Goal: Information Seeking & Learning: Learn about a topic

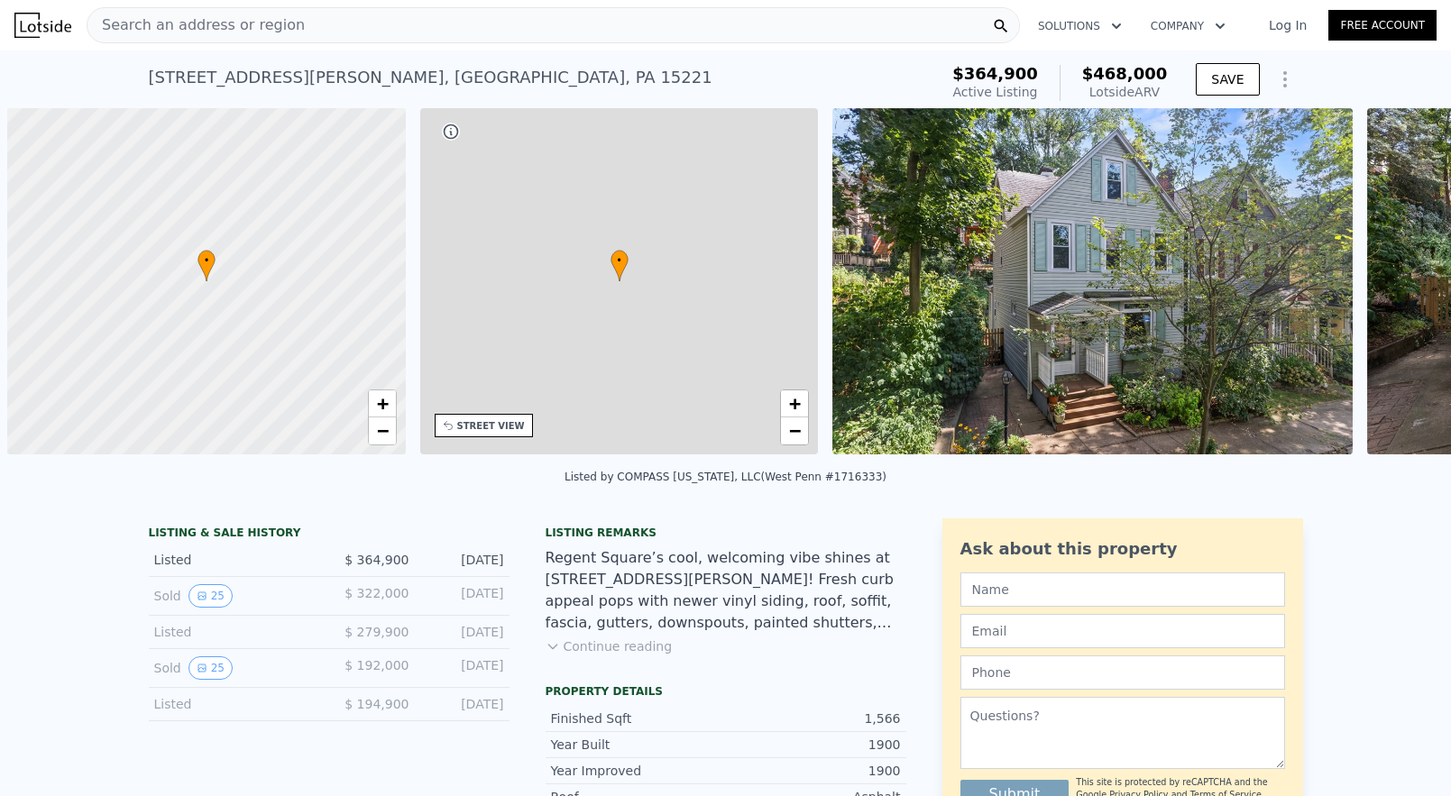
scroll to position [0, 7]
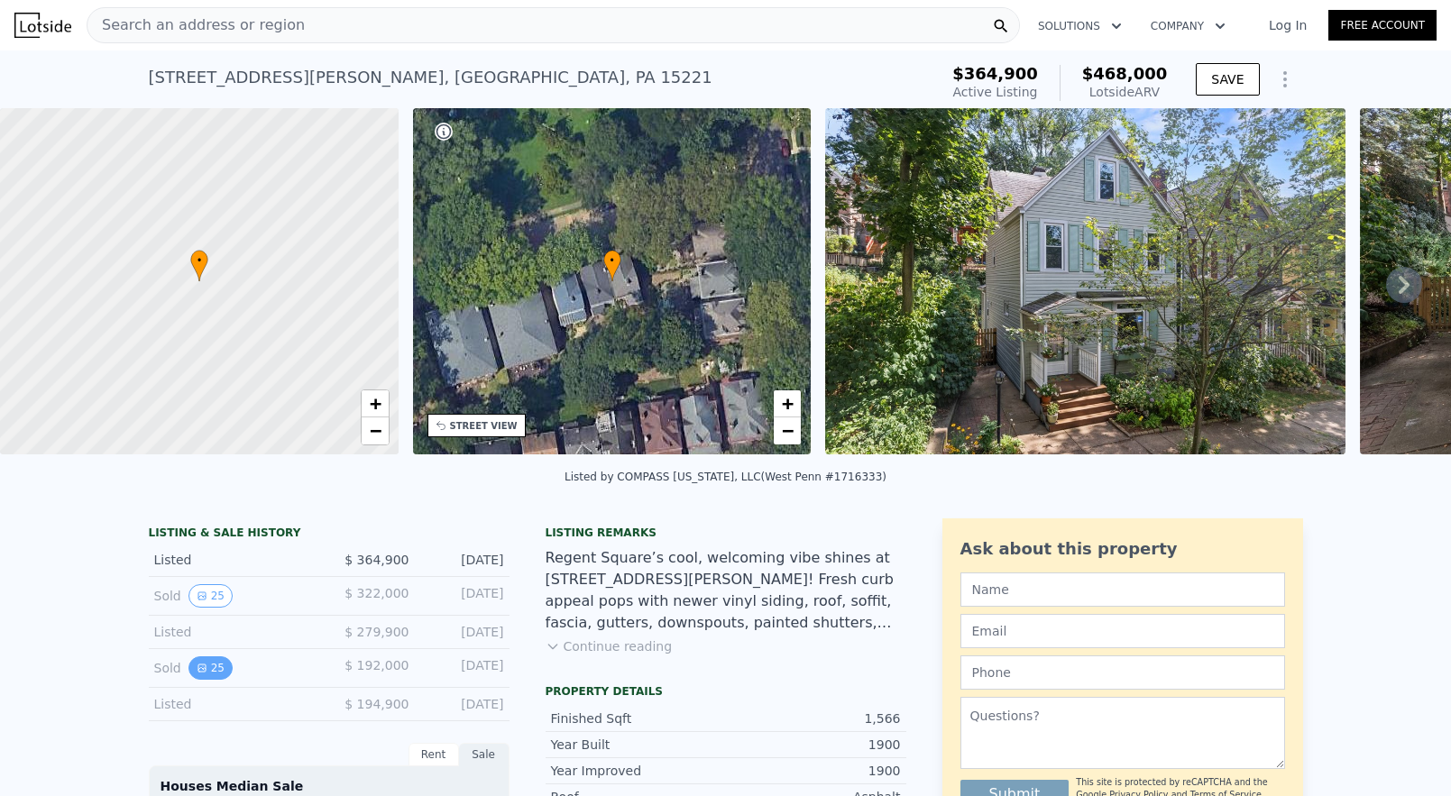
click at [216, 661] on button "25" at bounding box center [211, 668] width 44 height 23
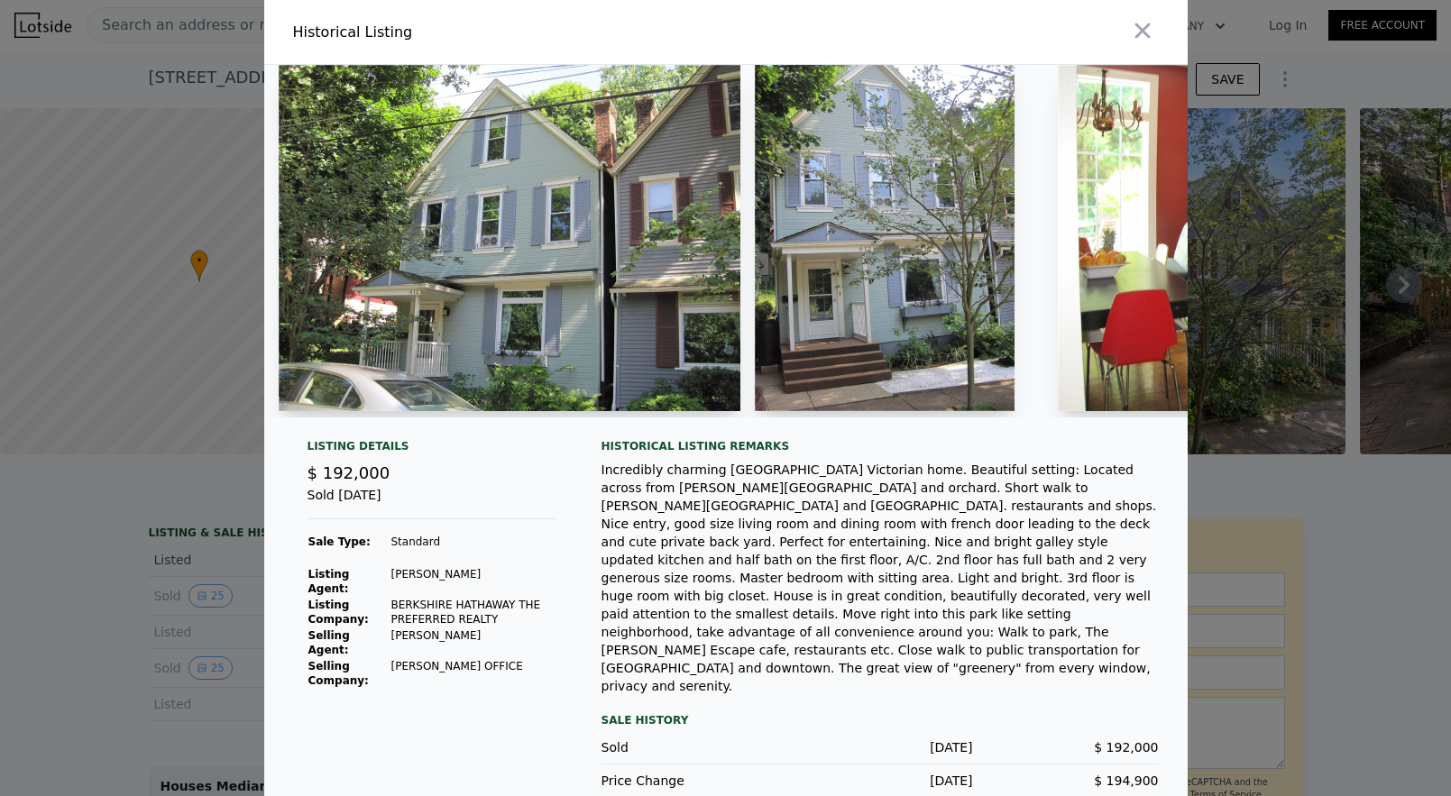
click at [604, 307] on img at bounding box center [510, 238] width 462 height 346
click at [677, 336] on img at bounding box center [510, 238] width 462 height 346
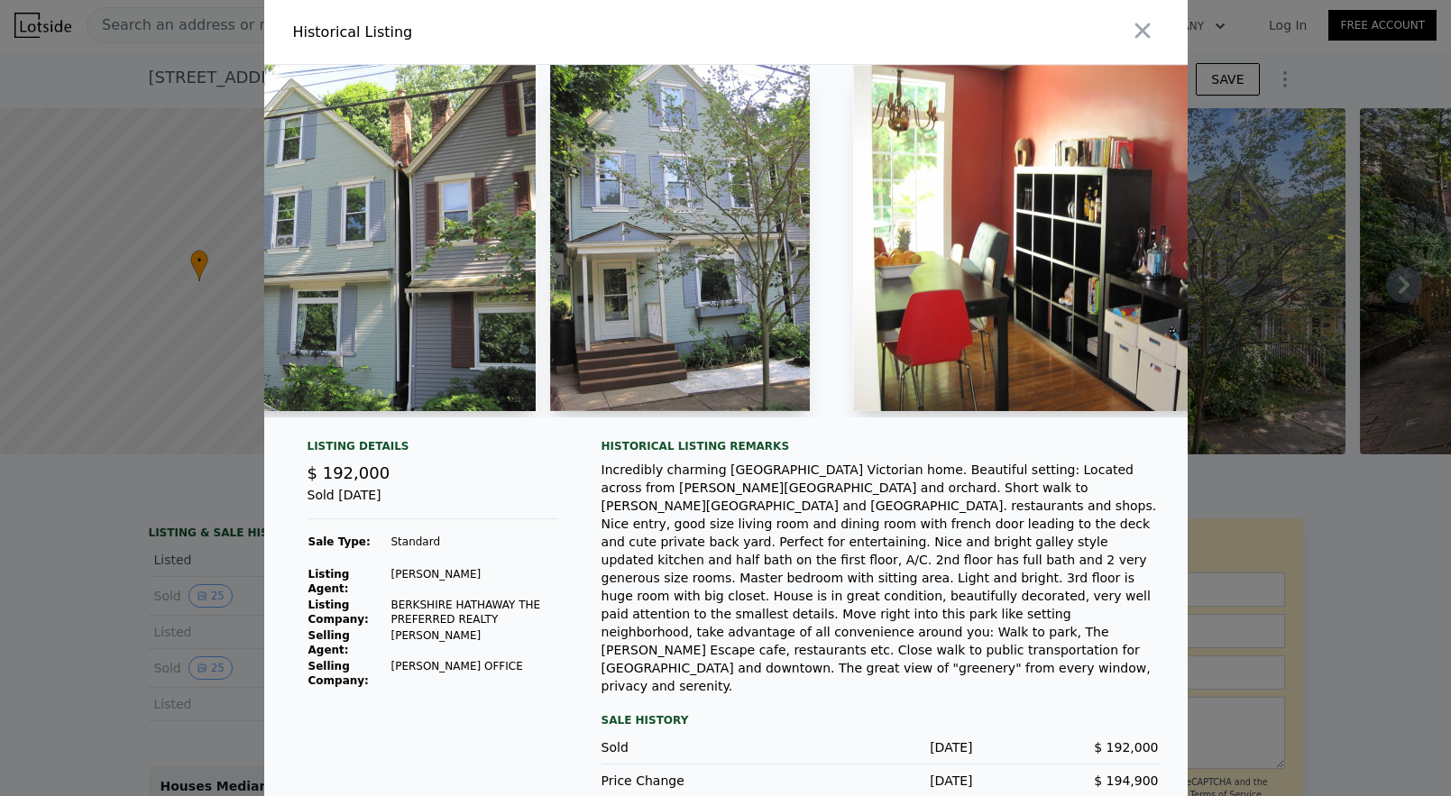
scroll to position [0, 199]
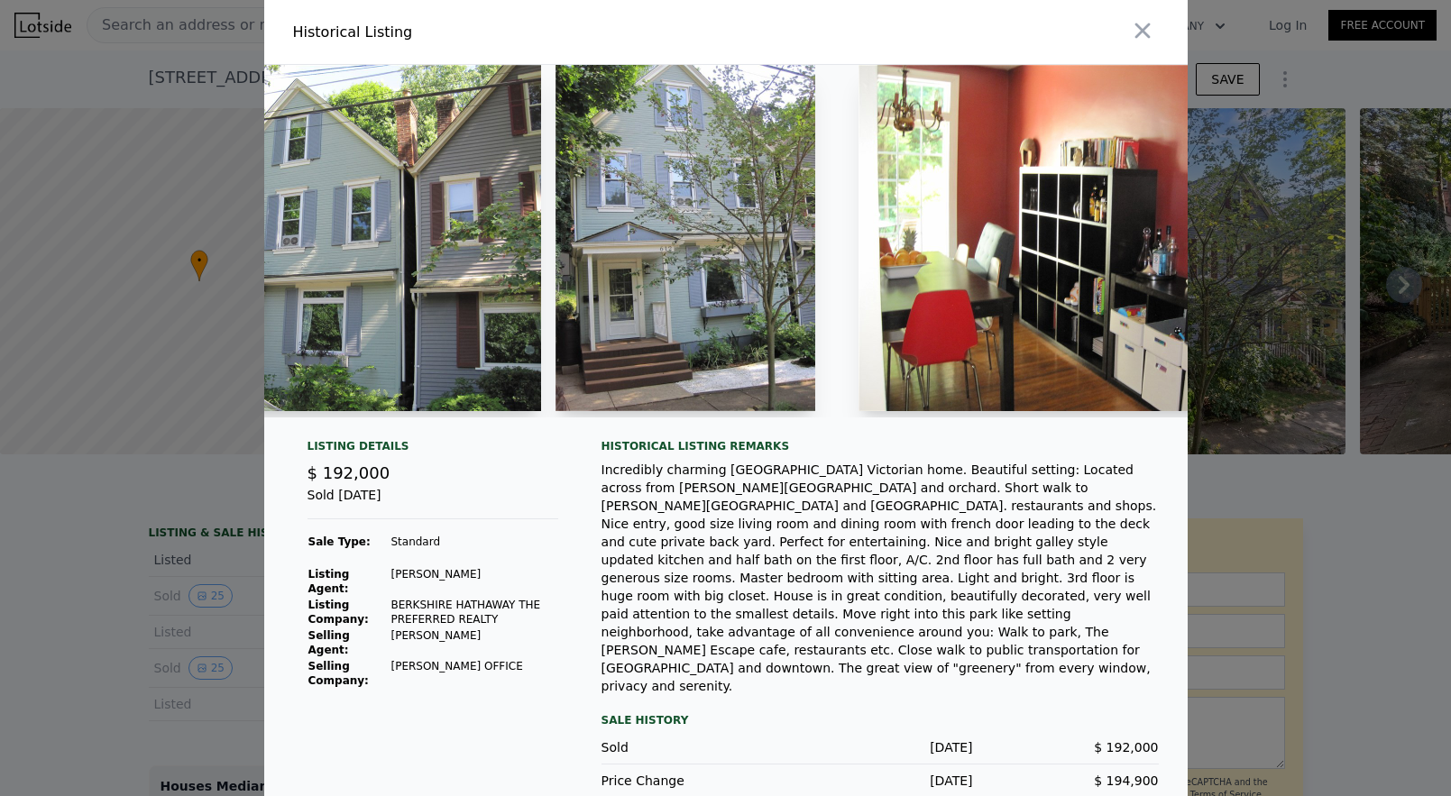
click at [161, 514] on div at bounding box center [725, 398] width 1451 height 796
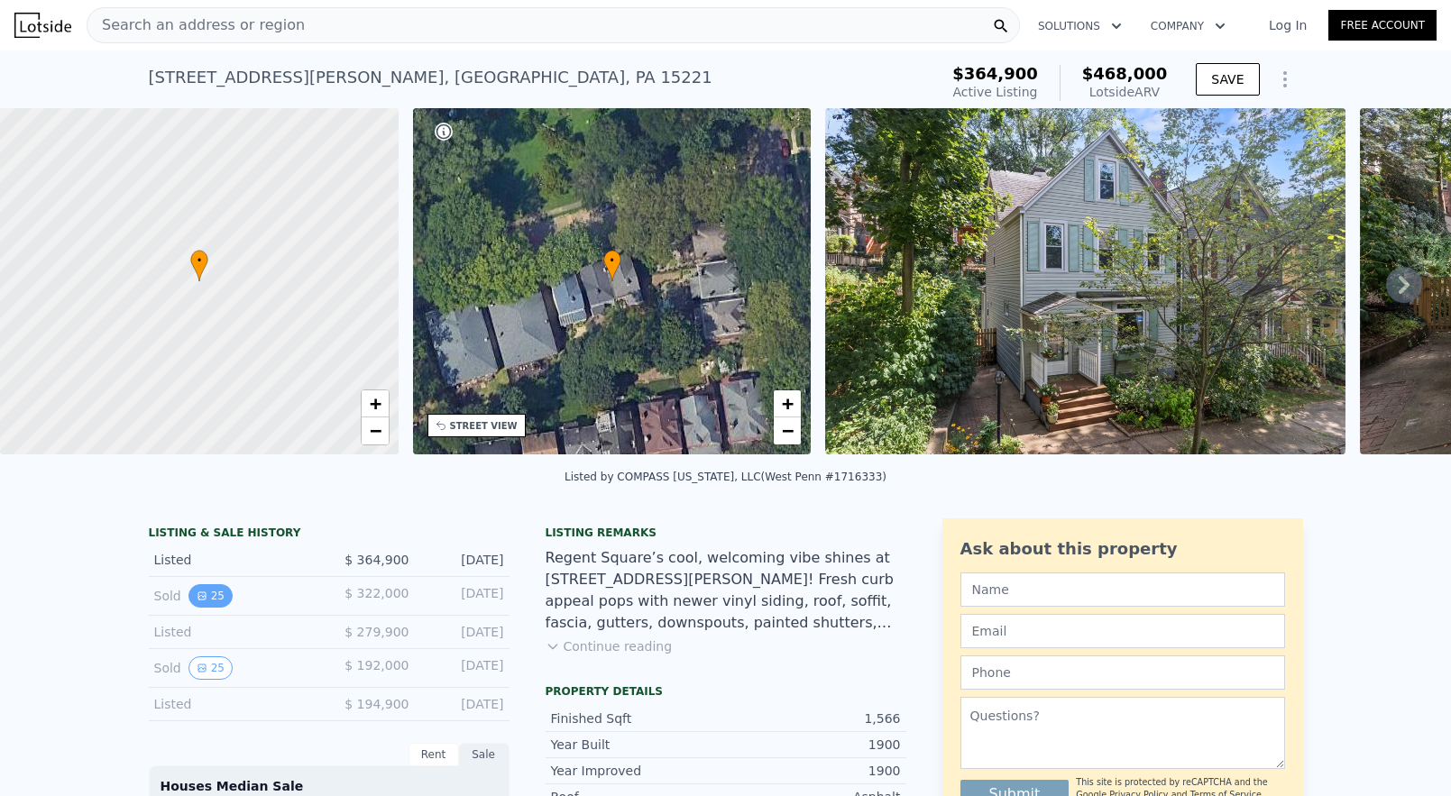
click at [208, 594] on button "25" at bounding box center [211, 596] width 44 height 23
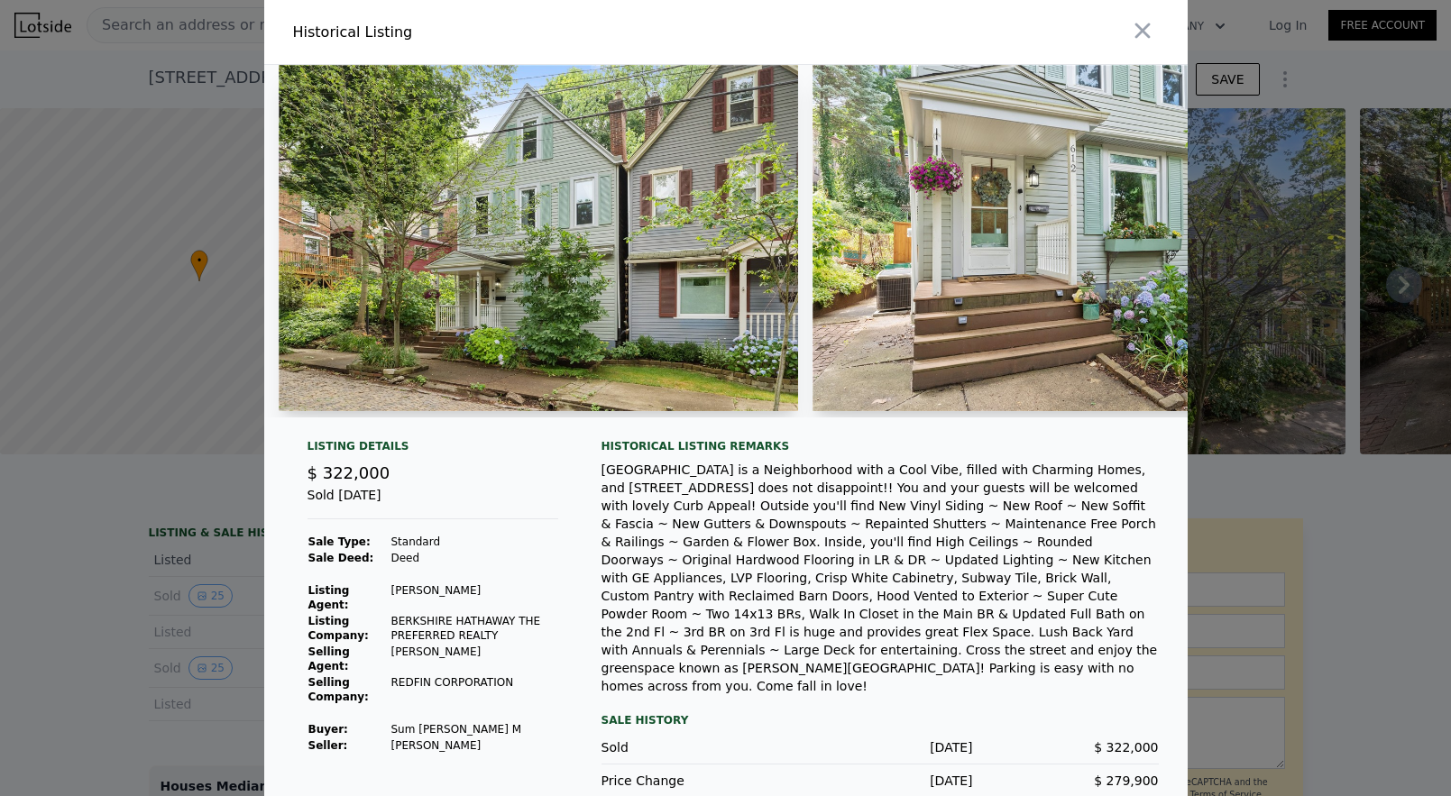
click at [134, 604] on div at bounding box center [725, 398] width 1451 height 796
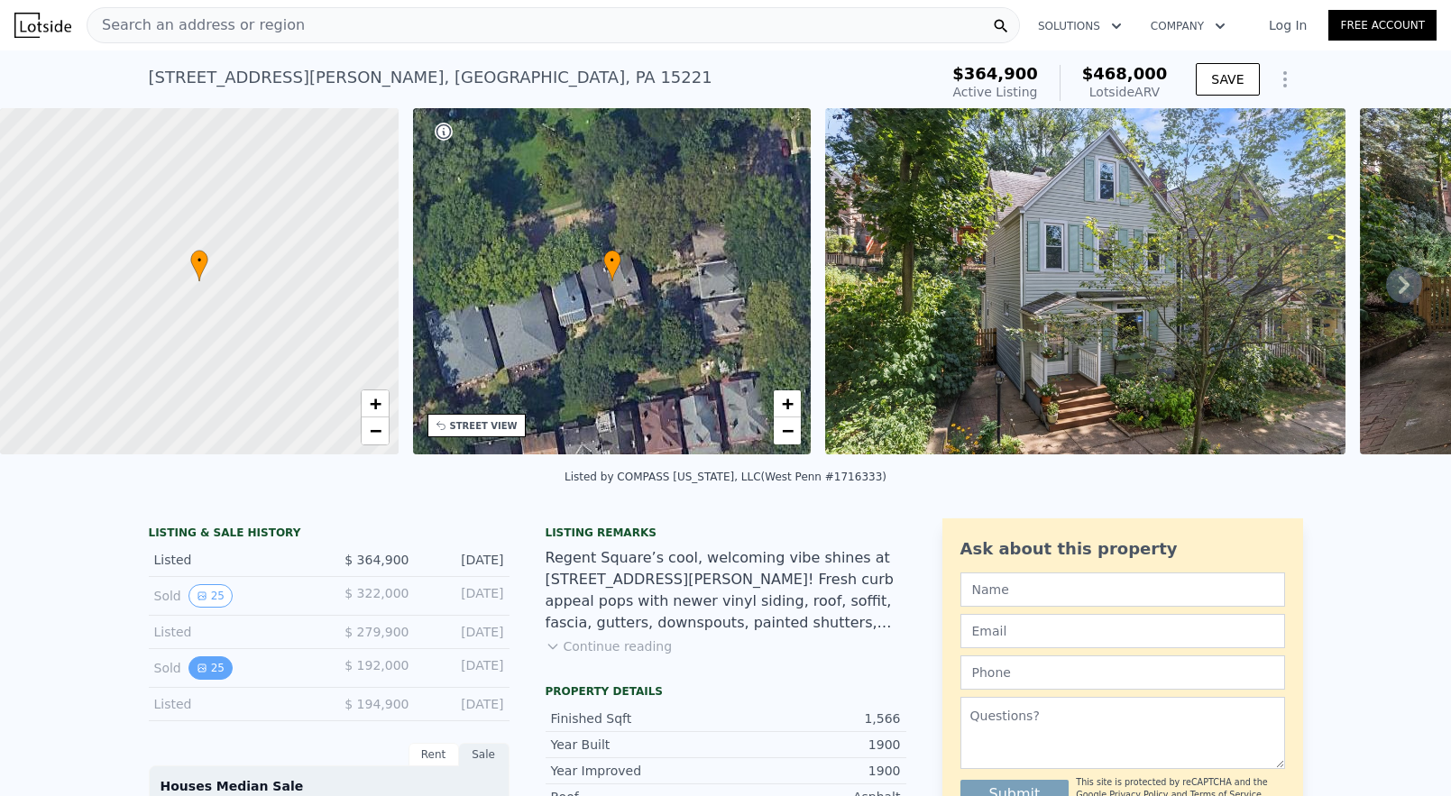
click at [207, 663] on button "25" at bounding box center [211, 668] width 44 height 23
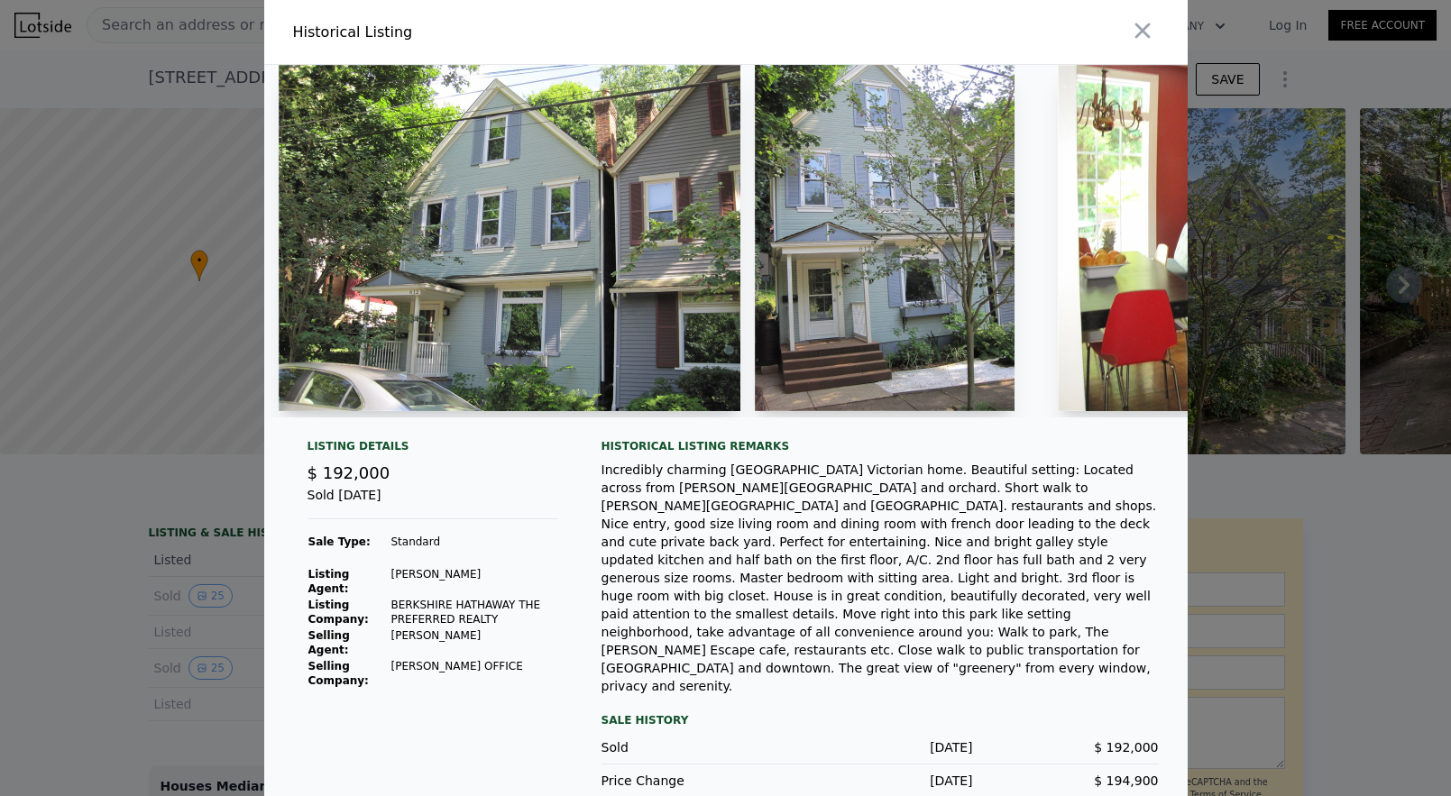
click at [134, 652] on div at bounding box center [725, 398] width 1451 height 796
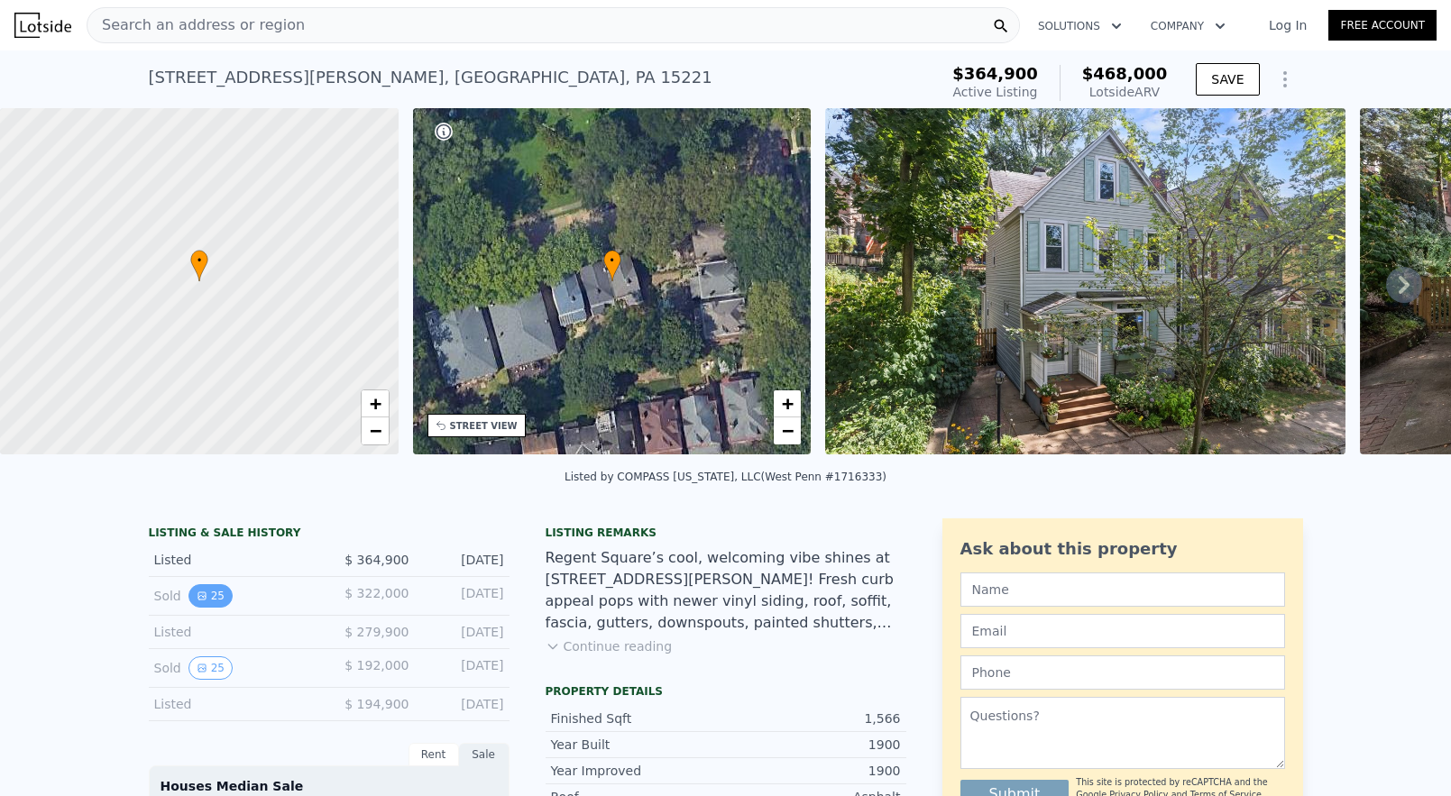
click at [206, 585] on button "25" at bounding box center [211, 596] width 44 height 23
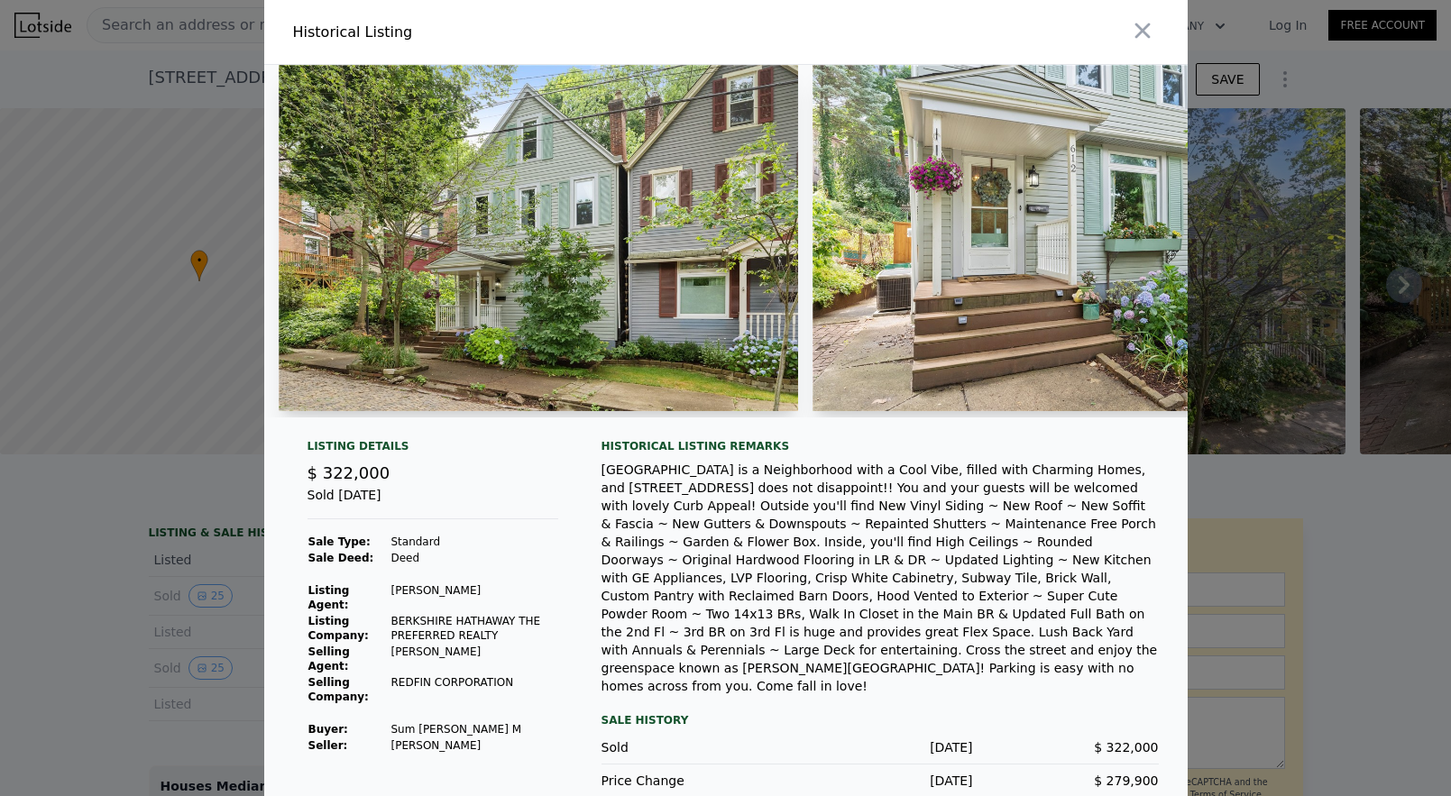
click at [112, 575] on div at bounding box center [725, 398] width 1451 height 796
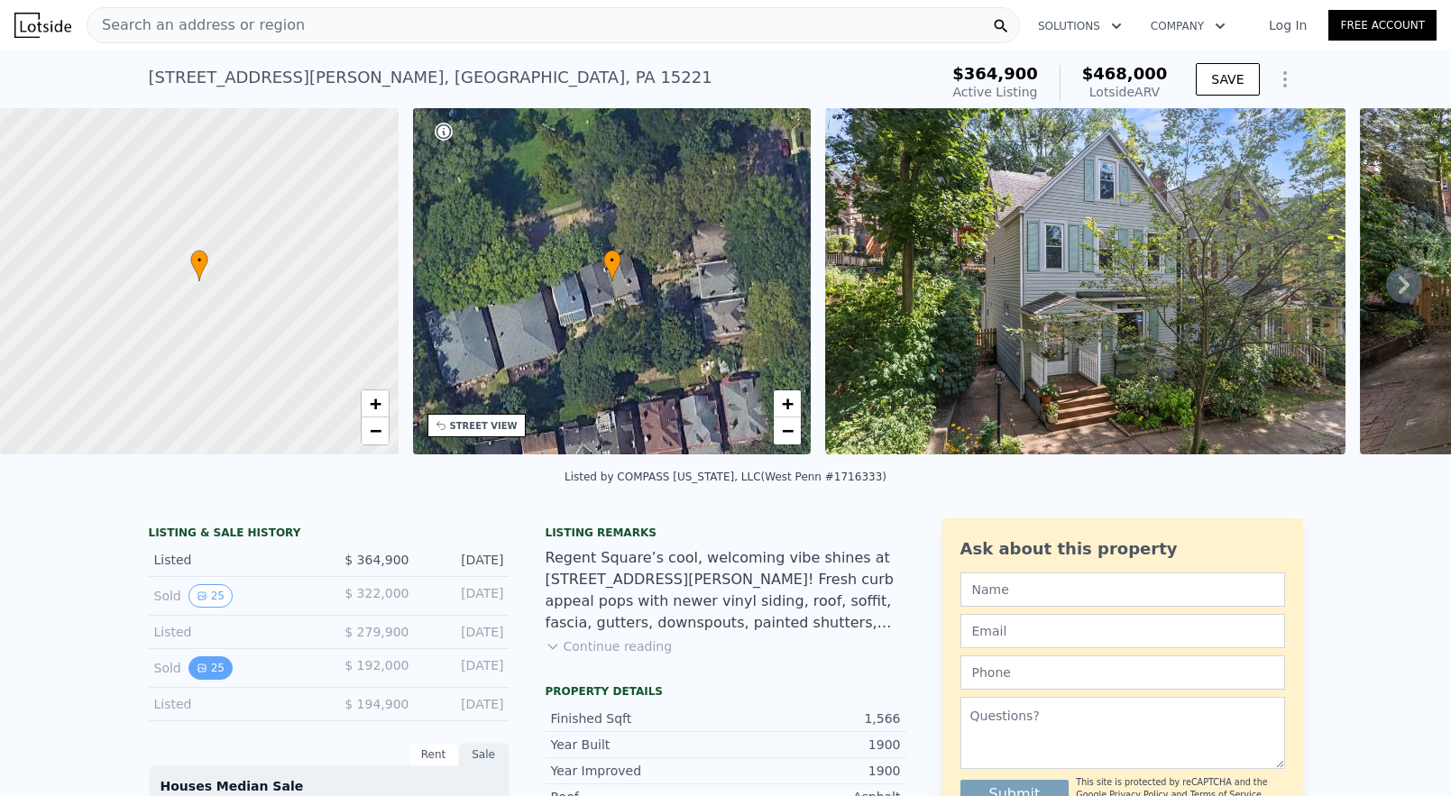
click at [201, 668] on icon "View historical data" at bounding box center [202, 668] width 11 height 11
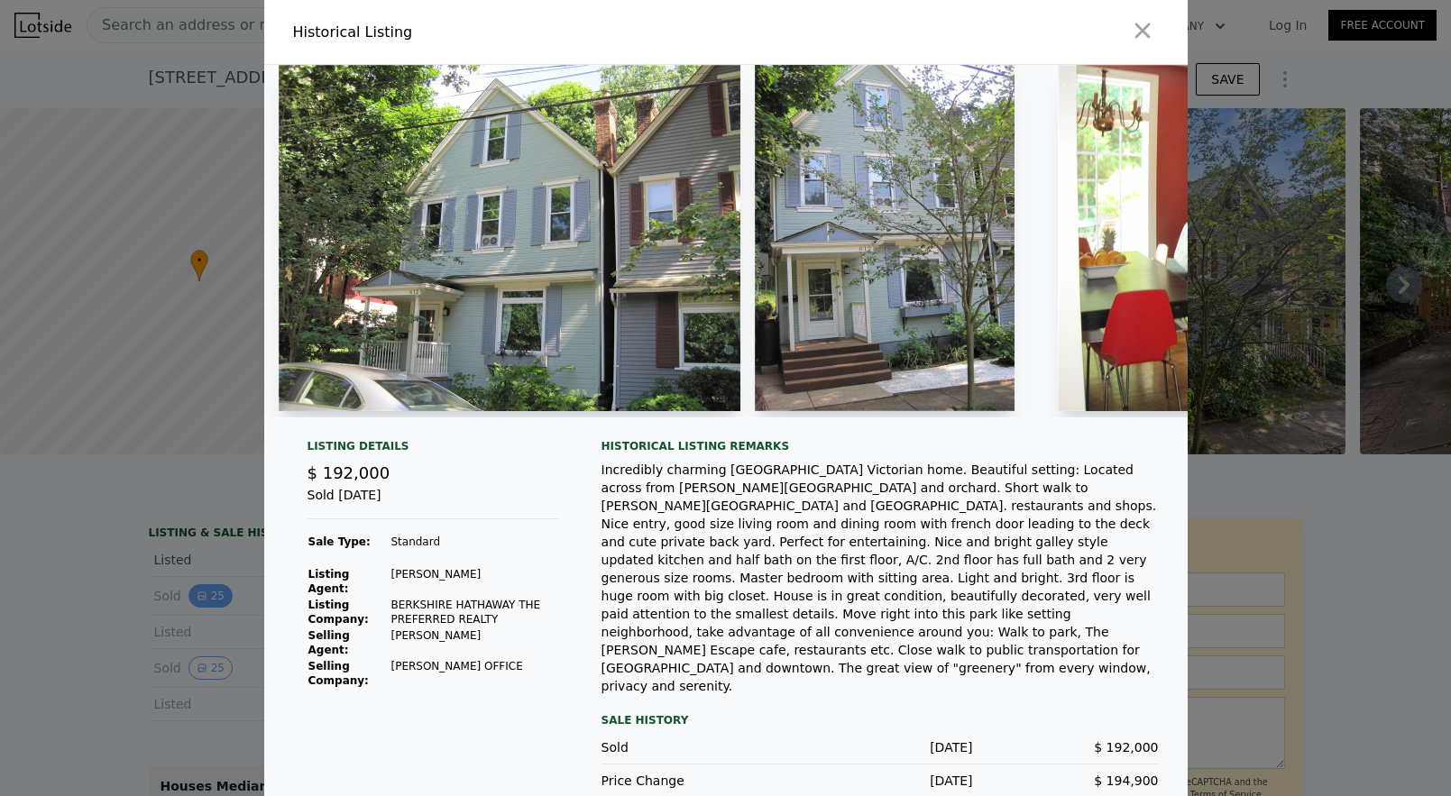
click at [222, 590] on div at bounding box center [725, 398] width 1451 height 796
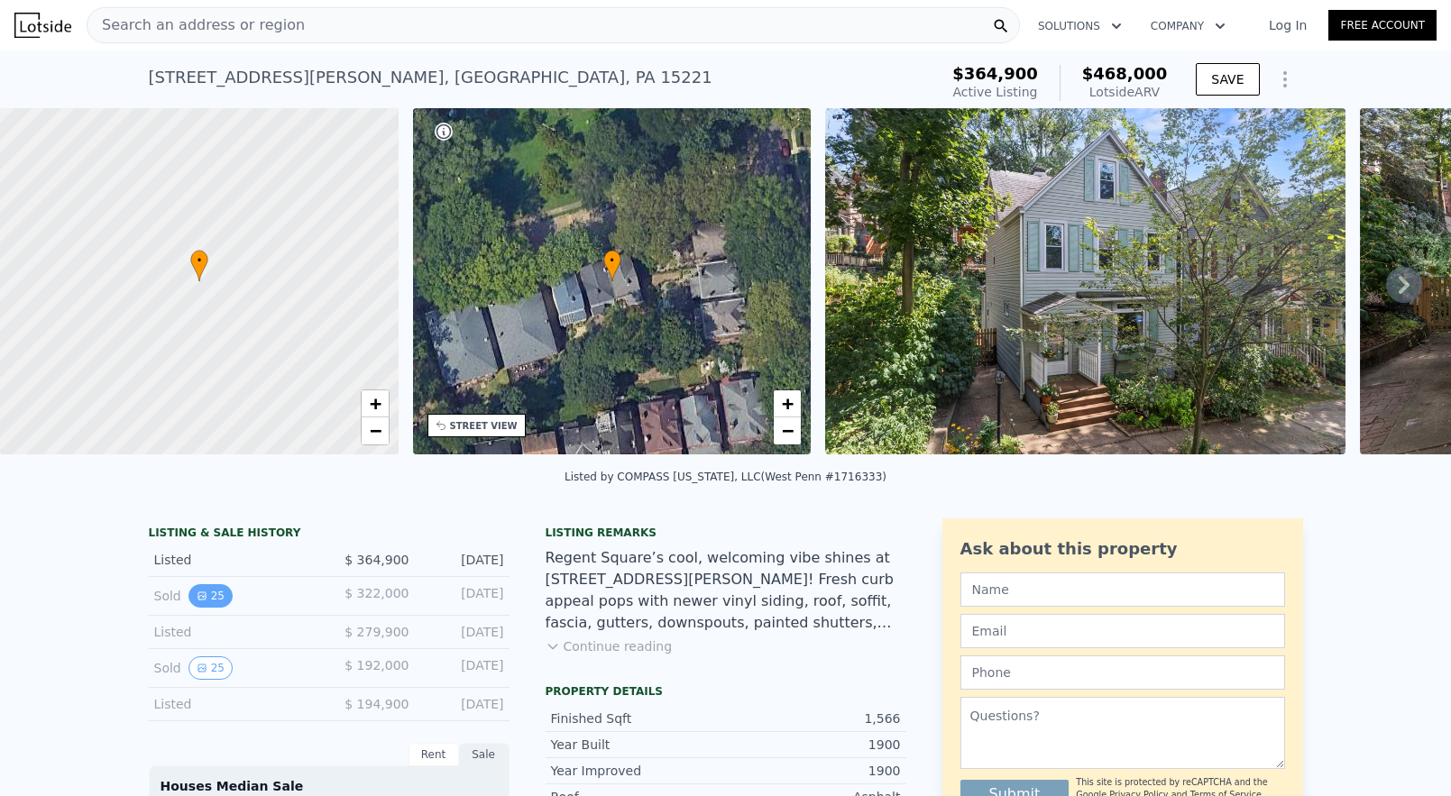
click at [214, 594] on button "25" at bounding box center [211, 596] width 44 height 23
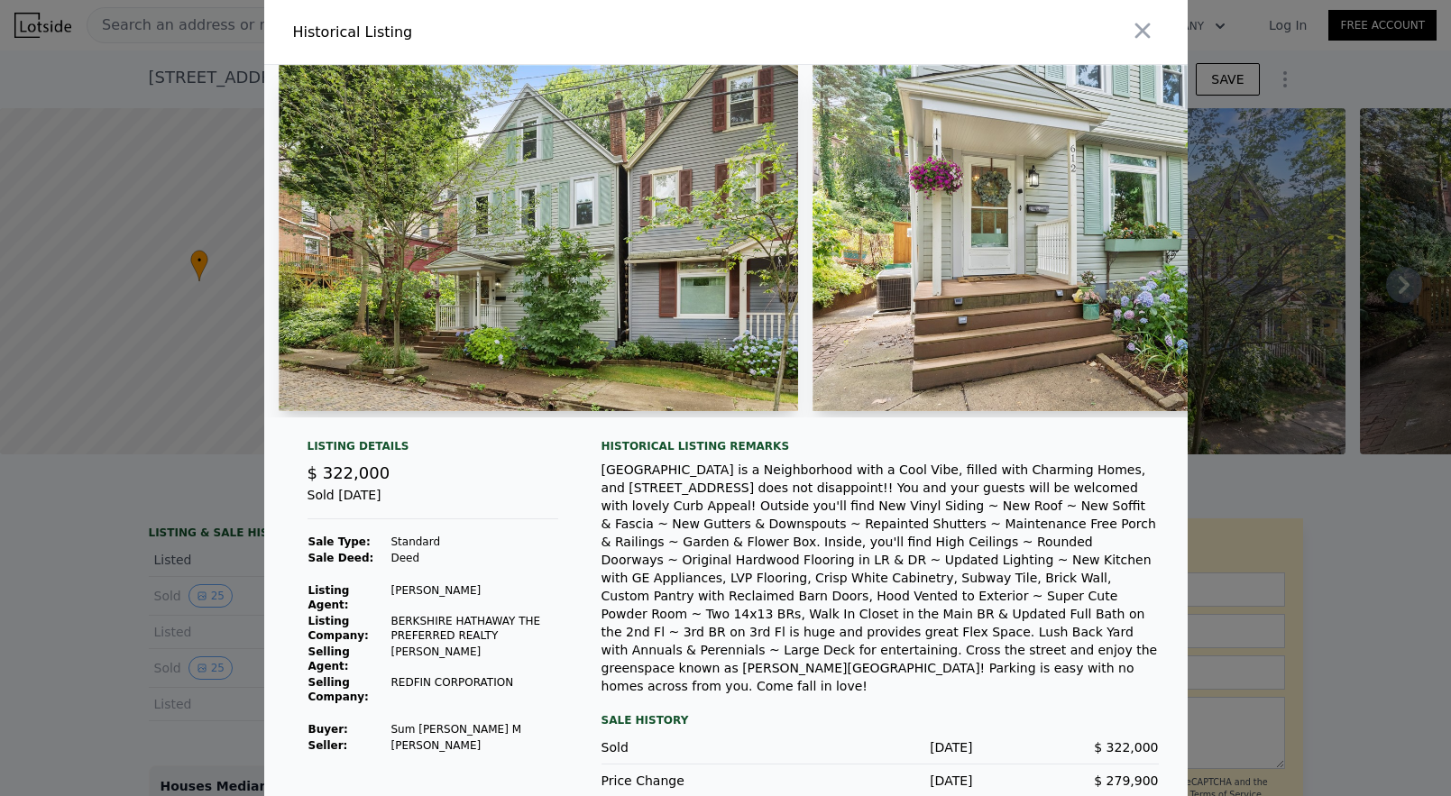
click at [137, 584] on div at bounding box center [725, 398] width 1451 height 796
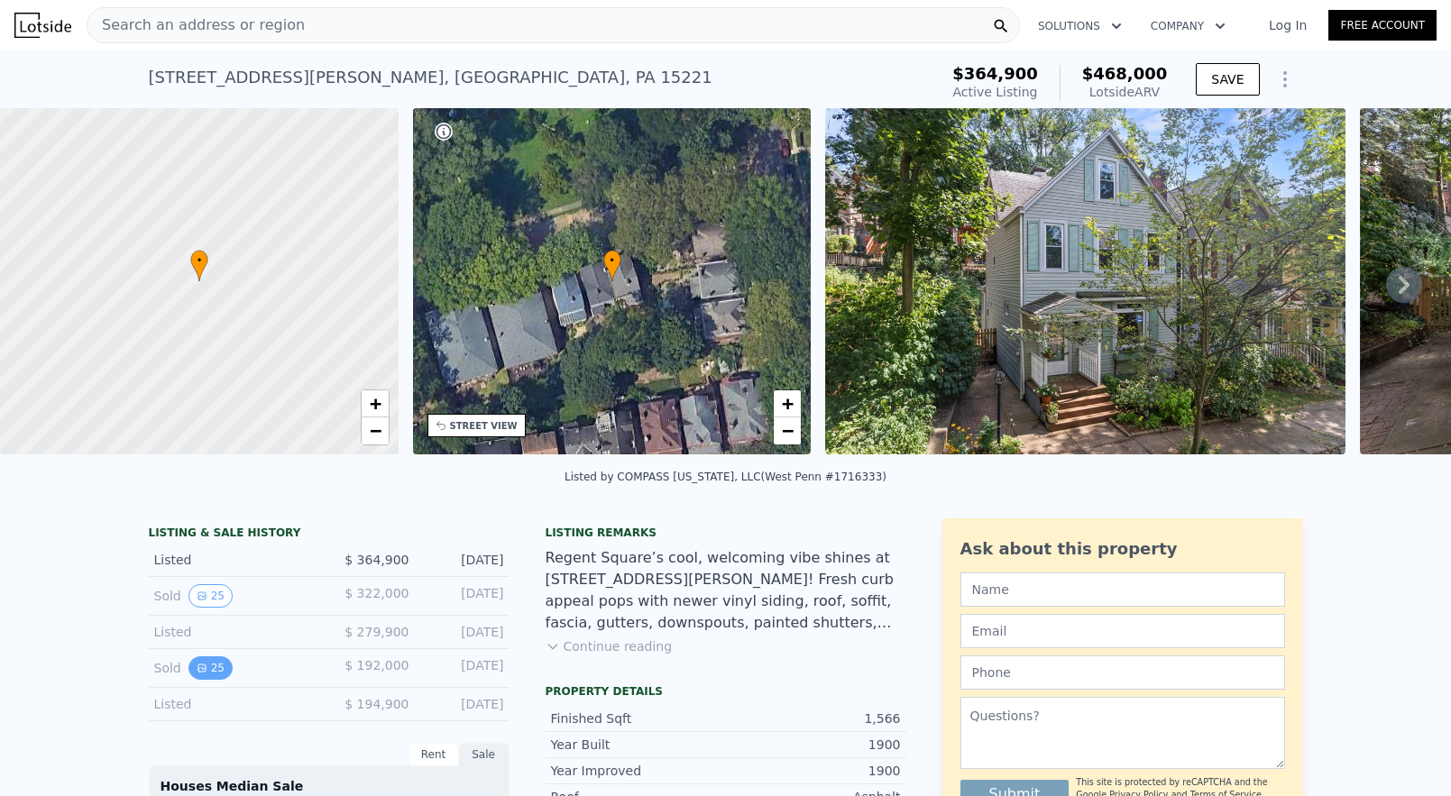
click at [205, 666] on icon "View historical data" at bounding box center [202, 668] width 11 height 11
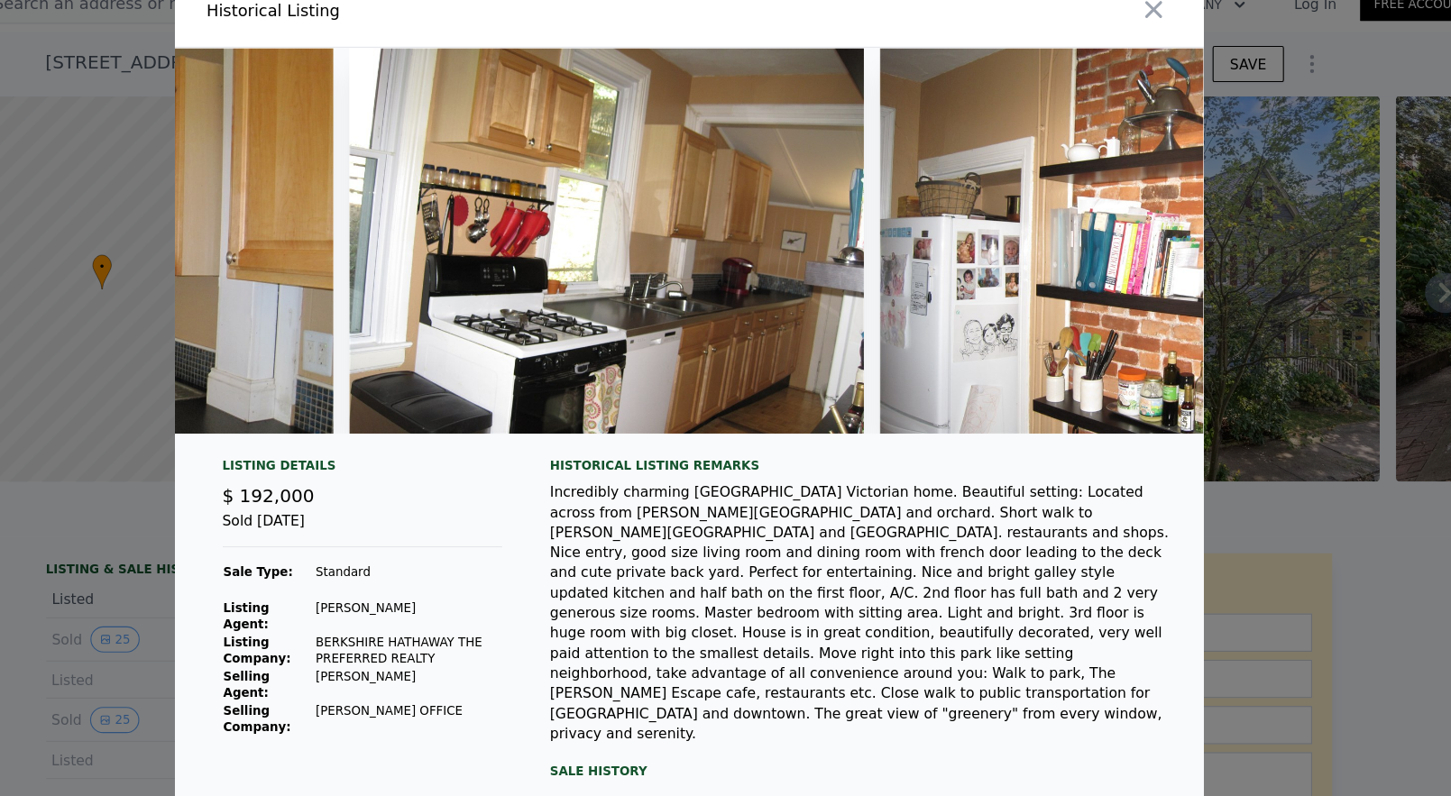
scroll to position [0, 5700]
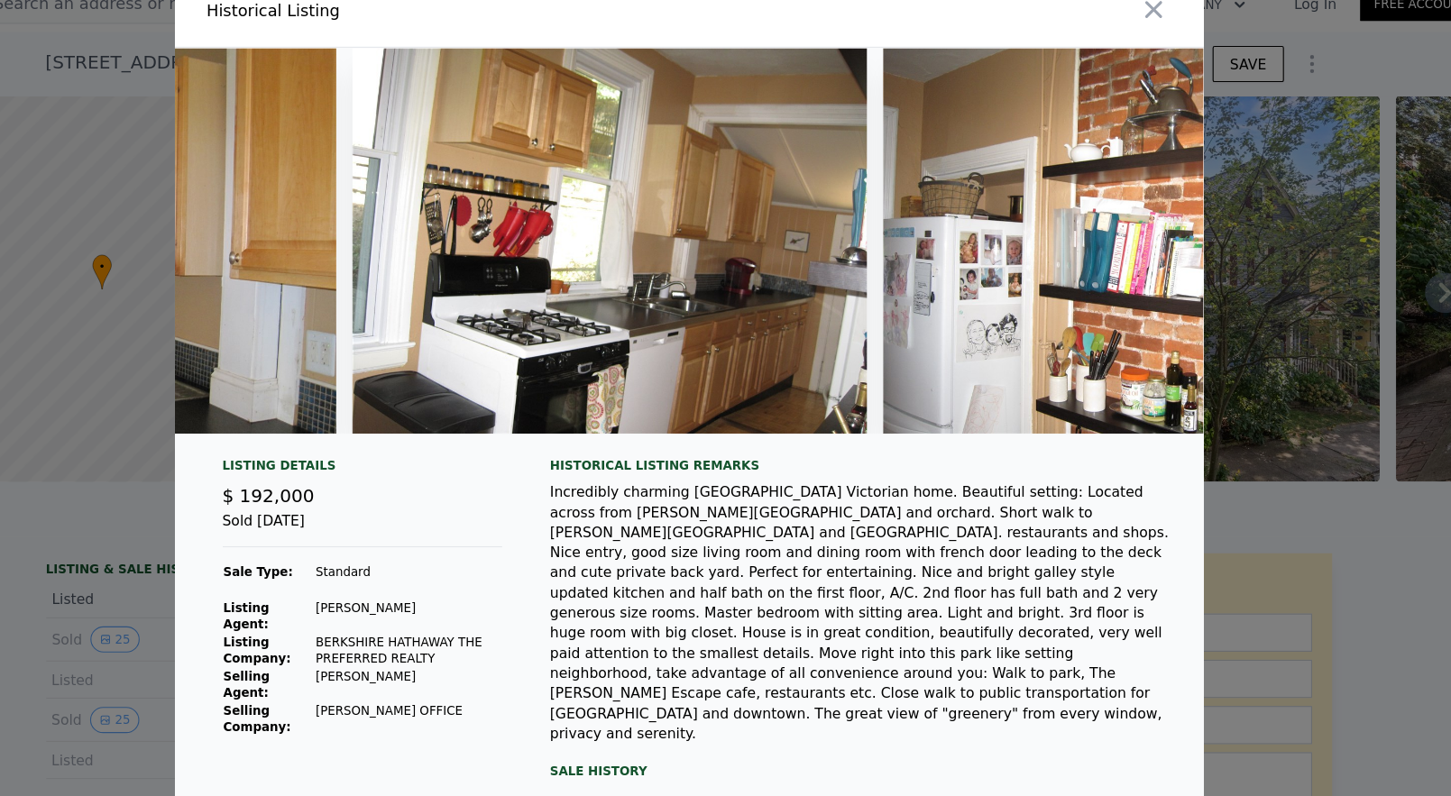
click at [888, 219] on div at bounding box center [726, 238] width 924 height 346
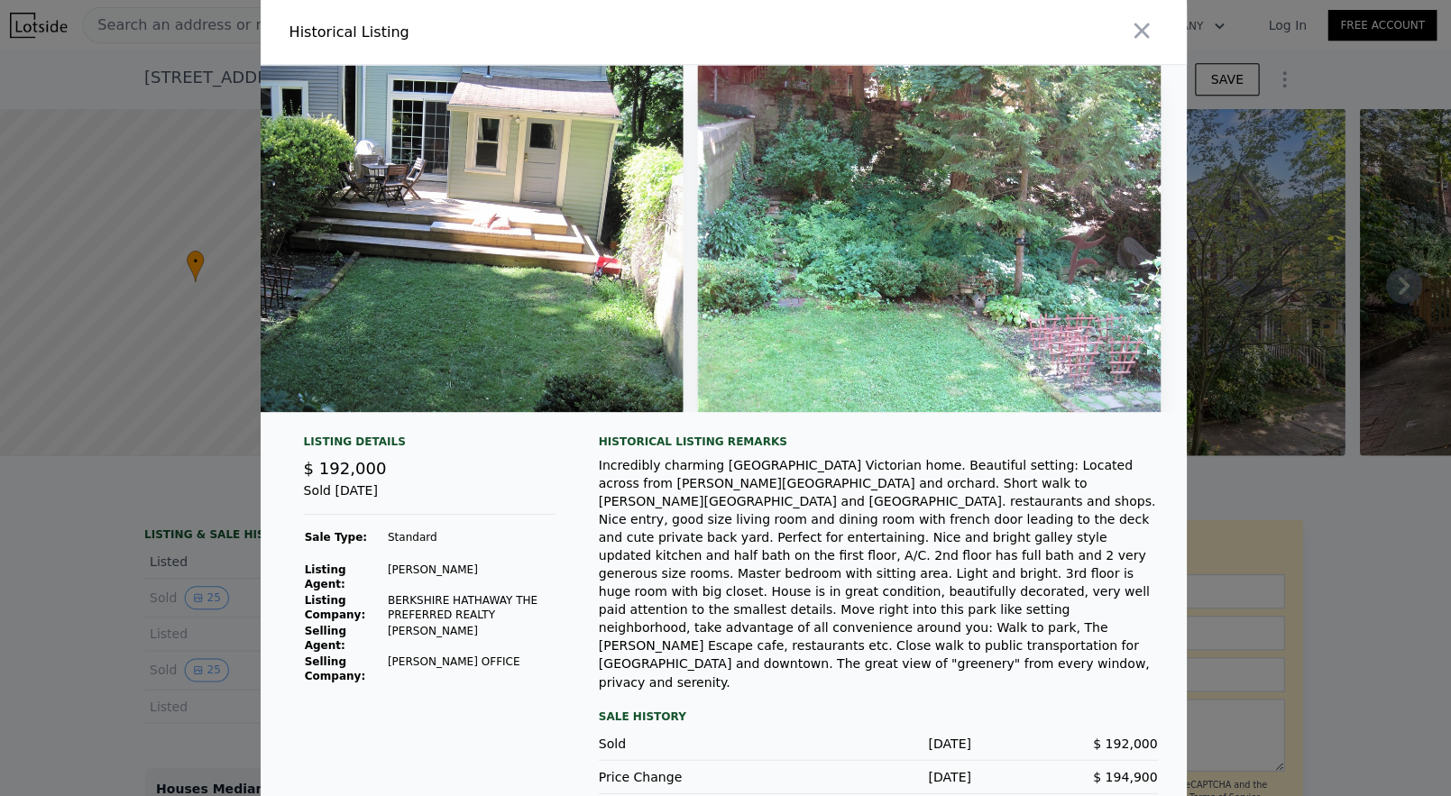
scroll to position [0, 0]
